Goal: Information Seeking & Learning: Learn about a topic

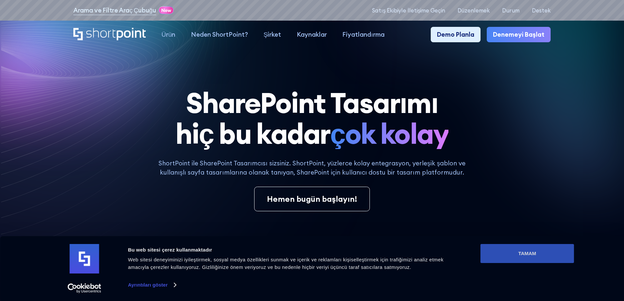
click at [542, 255] on button "TAMAM" at bounding box center [527, 253] width 94 height 19
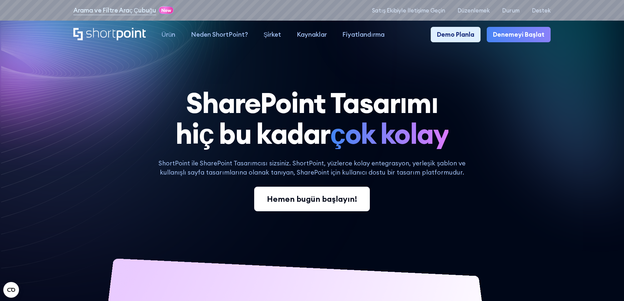
click at [338, 197] on font "Hemen bugün başlayın!" at bounding box center [312, 199] width 90 height 10
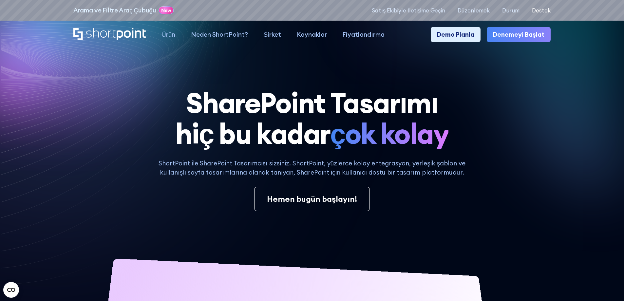
click at [542, 12] on font "Destek" at bounding box center [541, 10] width 19 height 7
